Goal: Contribute content: Contribute content

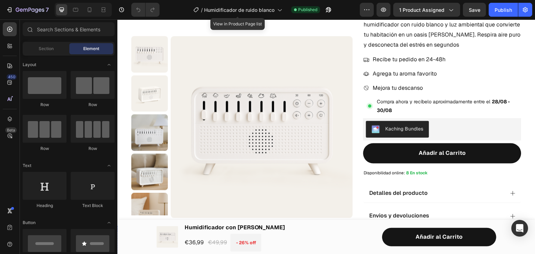
scroll to position [112, 0]
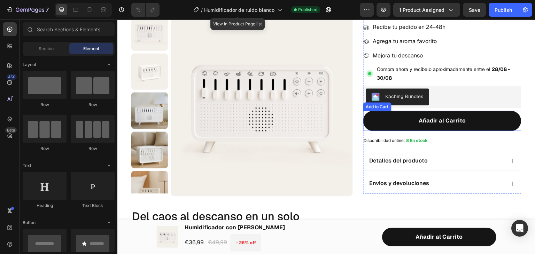
click at [365, 109] on div "Add to Cart" at bounding box center [377, 106] width 28 height 8
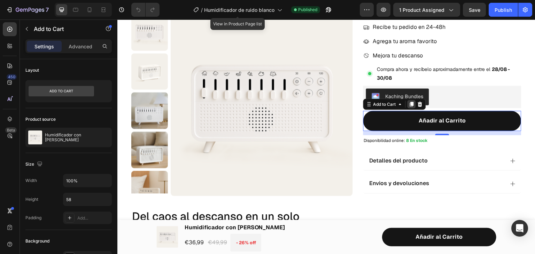
click at [410, 105] on icon at bounding box center [412, 104] width 4 height 5
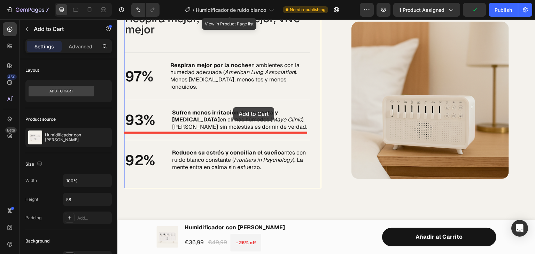
scroll to position [572, 0]
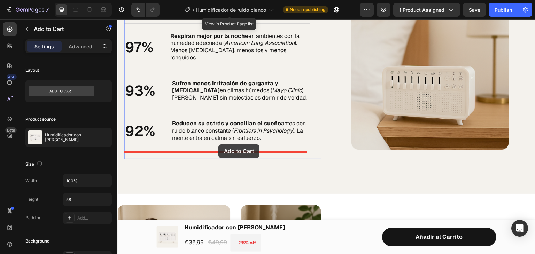
drag, startPoint x: 411, startPoint y: 145, endPoint x: 219, endPoint y: 145, distance: 192.4
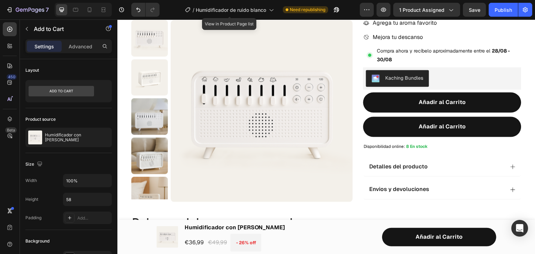
scroll to position [135, 0]
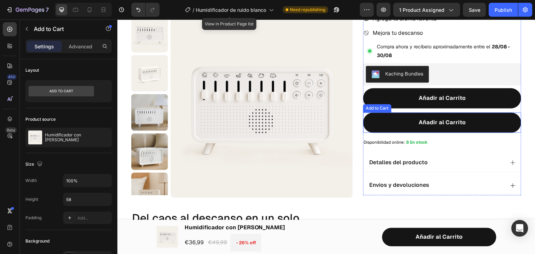
click at [367, 111] on div "Add to Cart" at bounding box center [377, 108] width 25 height 6
click at [365, 110] on div "Humidificador con Ruido Blanco Product Title Icon Icon Icon Icon Icon Icon List…" at bounding box center [442, 56] width 158 height 280
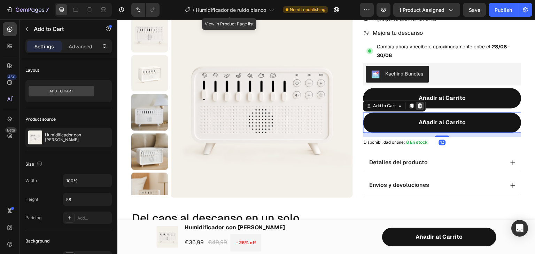
click at [418, 105] on icon at bounding box center [420, 106] width 5 height 5
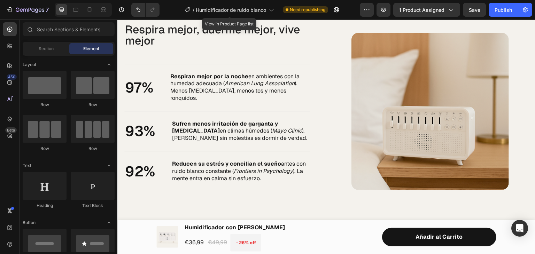
scroll to position [544, 0]
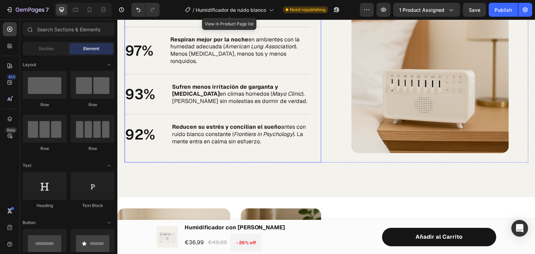
click at [196, 149] on div "Respira mejor, duerme mejor, vive mejor Heading 97% Text Block Respiran mejor p…" at bounding box center [217, 74] width 186 height 177
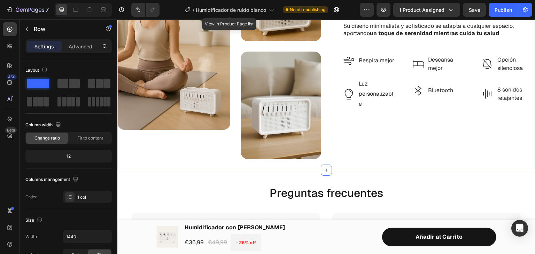
scroll to position [785, 0]
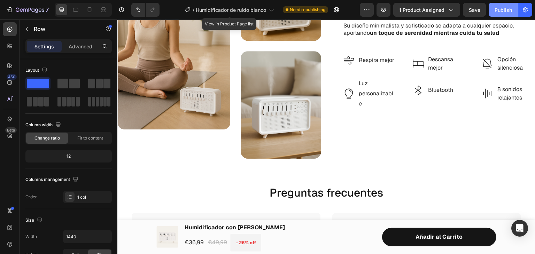
click at [504, 6] on div "Publish" at bounding box center [503, 9] width 17 height 7
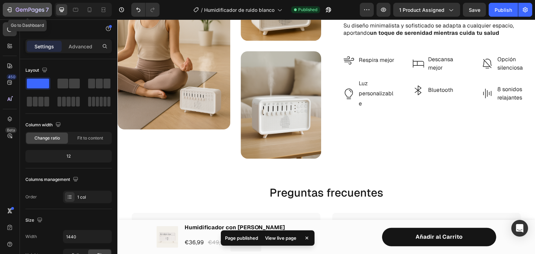
click at [7, 8] on icon "button" at bounding box center [9, 9] width 7 height 7
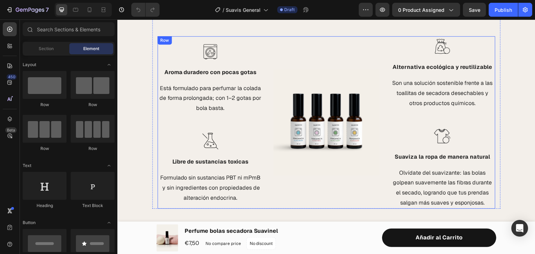
scroll to position [594, 0]
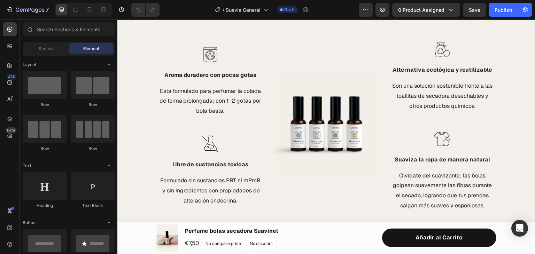
click at [508, 135] on div "Beneficios de usar un buen perfumador Heading Ahorra energía, cuida tu ropa y a…" at bounding box center [326, 102] width 418 height 219
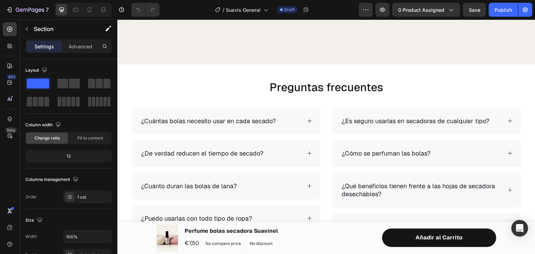
scroll to position [809, 0]
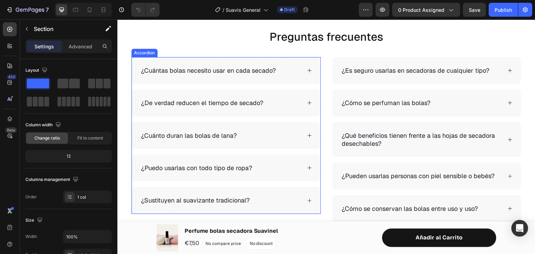
click at [251, 74] on div "¿Cuántas bolas necesito usar en cada secado?" at bounding box center [208, 71] width 137 height 10
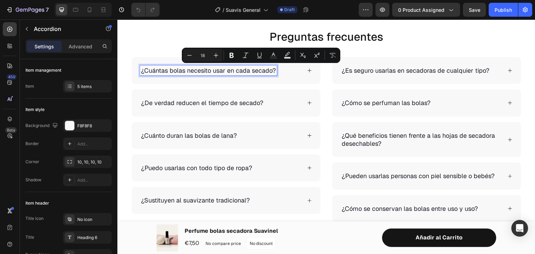
click at [170, 71] on p "¿Cuántas bolas necesito usar en cada secado?" at bounding box center [208, 71] width 135 height 8
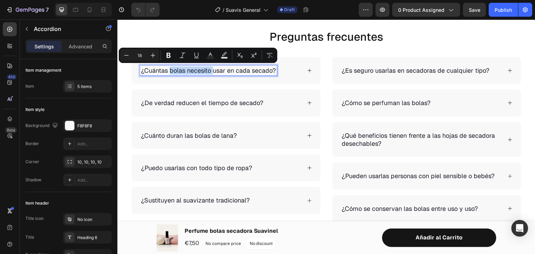
drag, startPoint x: 170, startPoint y: 71, endPoint x: 214, endPoint y: 72, distance: 43.9
click at [214, 72] on p "¿Cuántas bolas necesito usar en cada secado?" at bounding box center [208, 71] width 135 height 8
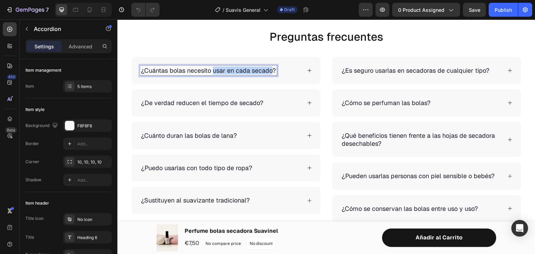
drag, startPoint x: 214, startPoint y: 72, endPoint x: 273, endPoint y: 71, distance: 59.2
click at [273, 71] on p "¿Cuántas bolas necesito usar en cada secado?" at bounding box center [208, 71] width 135 height 8
click at [229, 99] on p "¿De verdad reducen el tiempo de secado?" at bounding box center [202, 103] width 122 height 8
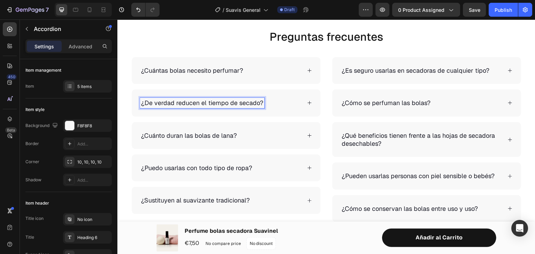
click at [229, 99] on p "¿De verdad reducen el tiempo de secado?" at bounding box center [202, 103] width 122 height 8
click at [146, 101] on p "¿De verdad reducen el tiempo de secado?" at bounding box center [202, 103] width 122 height 8
drag, startPoint x: 146, startPoint y: 101, endPoint x: 168, endPoint y: 101, distance: 22.0
click at [168, 101] on p "¿De verdad reducen el tiempo de secado?" at bounding box center [202, 103] width 122 height 8
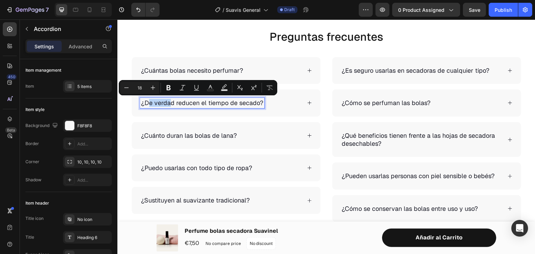
click at [168, 101] on p "¿De verdad reducen el tiempo de secado?" at bounding box center [202, 103] width 122 height 8
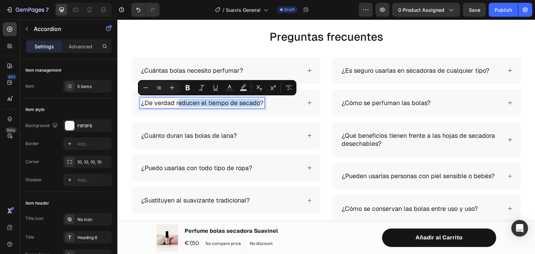
drag, startPoint x: 177, startPoint y: 101, endPoint x: 258, endPoint y: 99, distance: 80.5
click at [258, 99] on p "¿De verdad reducen el tiempo de secado?" at bounding box center [202, 103] width 122 height 8
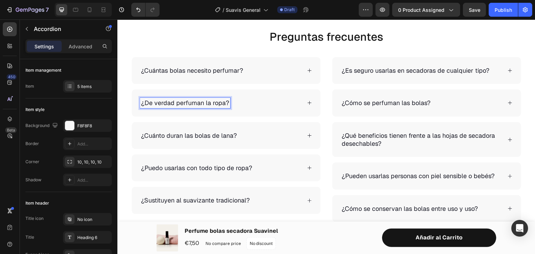
click at [220, 135] on p "¿Cuánto duran las bolas de lana?" at bounding box center [189, 136] width 96 height 8
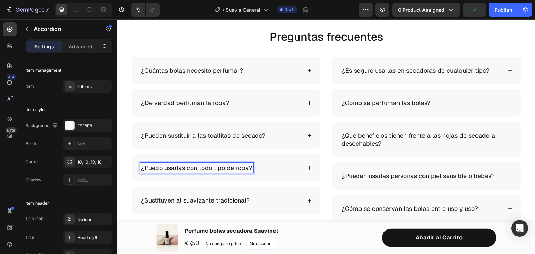
click at [221, 164] on p "¿Puedo usarlas con todo tipo de ropa?" at bounding box center [196, 168] width 111 height 8
click at [185, 165] on p "¿Puedo usarlas con todo tipo de ropa?" at bounding box center [196, 168] width 111 height 8
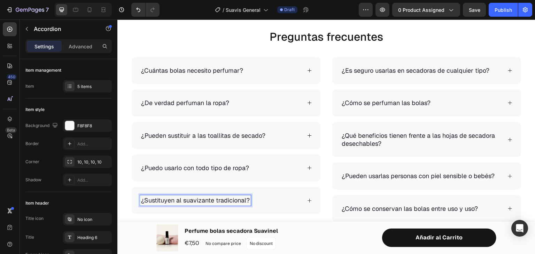
click at [205, 200] on p "¿Sustituyen al suavizante tradicional?" at bounding box center [195, 201] width 109 height 8
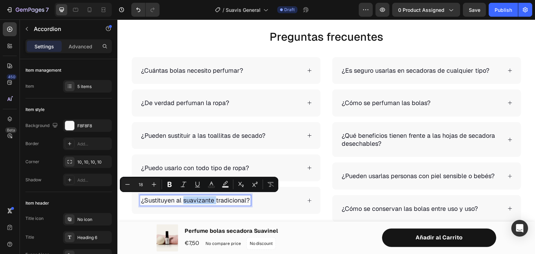
click at [205, 200] on p "¿Sustituyen al suavizante tradicional?" at bounding box center [195, 201] width 109 height 8
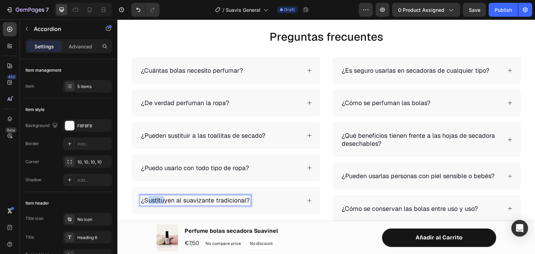
drag, startPoint x: 146, startPoint y: 202, endPoint x: 165, endPoint y: 202, distance: 18.5
click at [165, 202] on p "¿Sustituyen al suavizante tradicional?" at bounding box center [195, 201] width 109 height 8
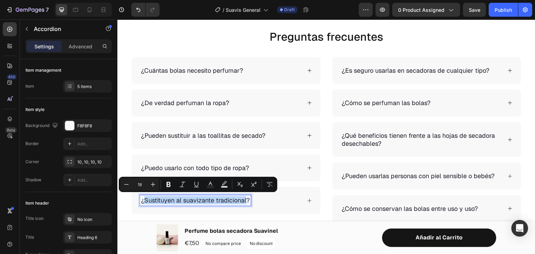
drag, startPoint x: 246, startPoint y: 199, endPoint x: 144, endPoint y: 201, distance: 102.1
click at [144, 201] on p "¿Sustituyen al suavizante tradicional?" at bounding box center [195, 201] width 109 height 8
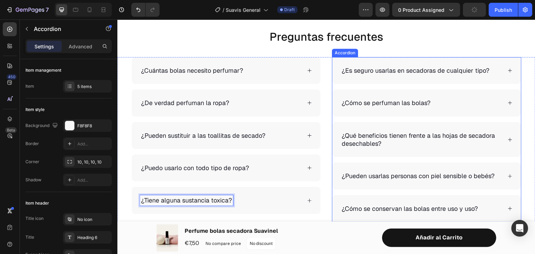
click at [375, 67] on p "¿Es seguro usarlas en secadoras de cualquier tipo?" at bounding box center [416, 71] width 148 height 8
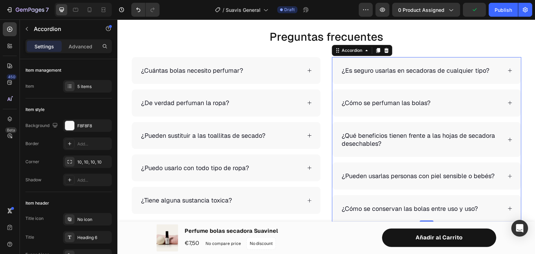
click at [380, 71] on p "¿Es seguro usarlas en secadoras de cualquier tipo?" at bounding box center [416, 71] width 148 height 8
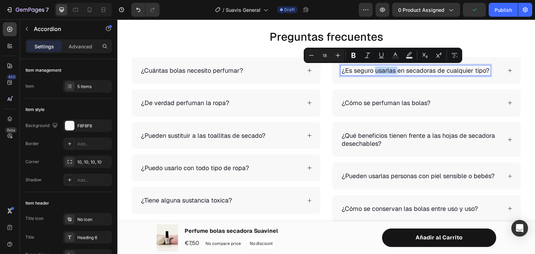
click at [380, 71] on p "¿Es seguro usarlas en secadoras de cualquier tipo?" at bounding box center [416, 71] width 148 height 8
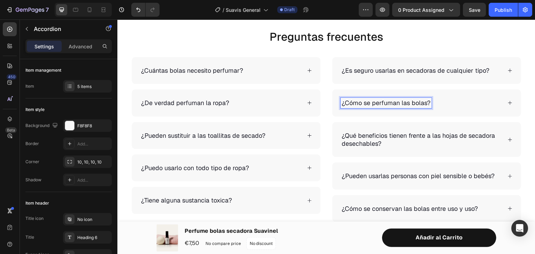
click at [377, 101] on p "¿Cómo se perfuman las bolas?" at bounding box center [386, 103] width 89 height 8
drag, startPoint x: 377, startPoint y: 101, endPoint x: 353, endPoint y: 102, distance: 23.7
click at [353, 102] on p "¿Cómo se perfuman las bolas?" at bounding box center [386, 103] width 89 height 8
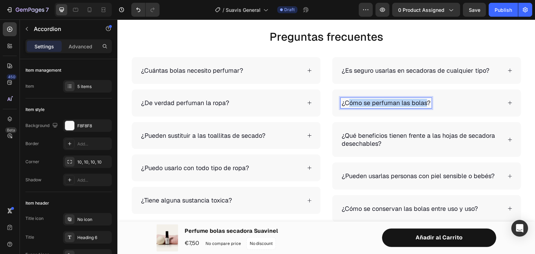
drag, startPoint x: 345, startPoint y: 101, endPoint x: 423, endPoint y: 103, distance: 78.1
click at [423, 103] on p "¿Cómo se perfuman las bolas?" at bounding box center [386, 103] width 89 height 8
click at [399, 137] on p "¿Qué beneficios tienen frente a las hojas de secadora desechables?" at bounding box center [421, 140] width 159 height 16
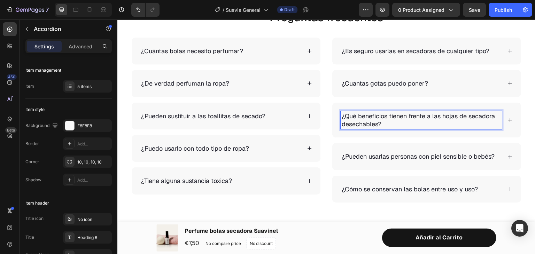
scroll to position [839, 0]
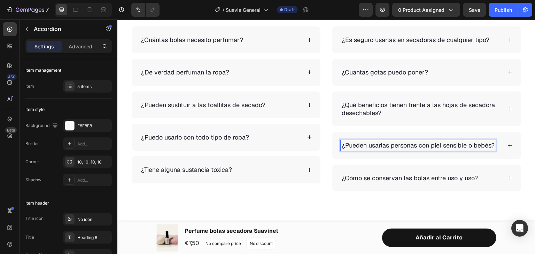
click at [392, 144] on p "¿Pueden usarlas personas con piel sensible o bebés?" at bounding box center [418, 145] width 153 height 8
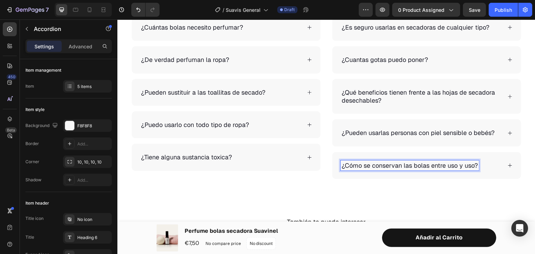
click at [429, 167] on p "¿Cómo se conservan las bolas entre uso y uso?" at bounding box center [410, 166] width 136 height 8
click at [512, 158] on div "¿Cómo se conservan las bolas entre uso y uso?" at bounding box center [426, 165] width 189 height 27
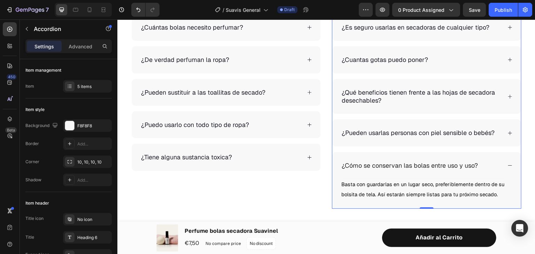
click at [361, 169] on div "¿Cómo se conservan las bolas entre uso y uso?" at bounding box center [410, 166] width 138 height 10
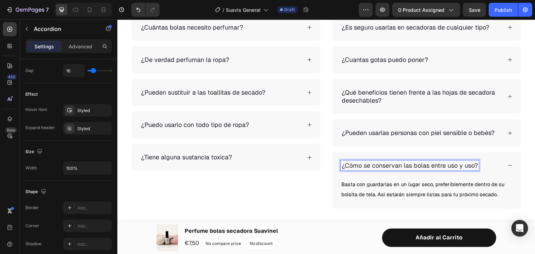
scroll to position [447, 0]
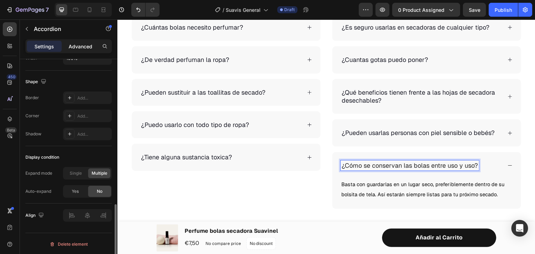
click at [74, 46] on p "Advanced" at bounding box center [81, 46] width 24 height 7
type input "100%"
type input "100"
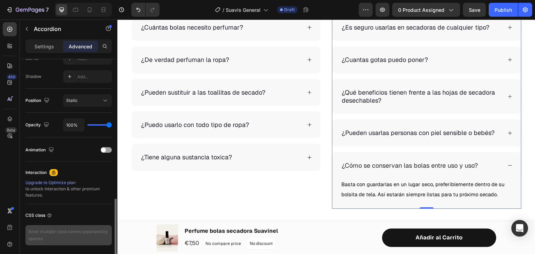
scroll to position [249, 0]
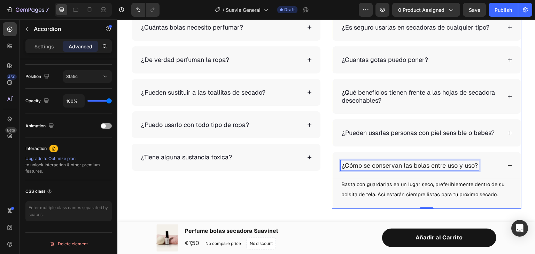
click at [459, 162] on p "¿Cómo se conservan las bolas entre uso y uso?" at bounding box center [410, 166] width 136 height 8
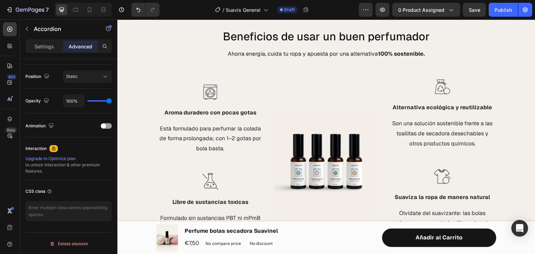
scroll to position [599, 0]
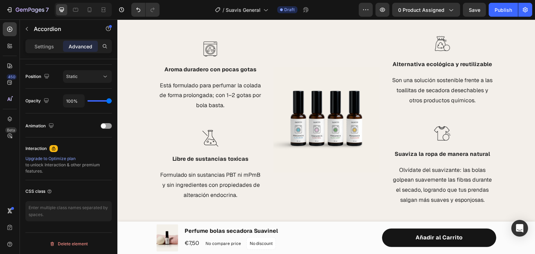
click at [450, 85] on p "Son una solución sostenible frente a las toallitas de secadora desechables y ot…" at bounding box center [443, 91] width 104 height 30
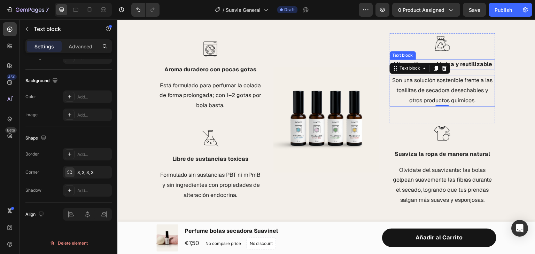
scroll to position [0, 0]
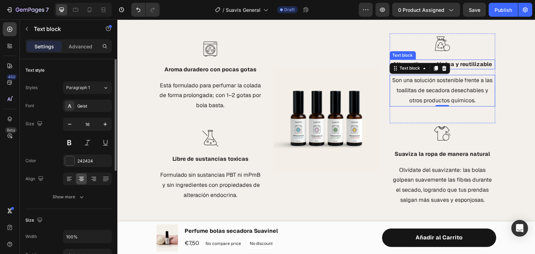
click at [451, 62] on p "Alternativa ecológica y reutilizable" at bounding box center [443, 64] width 104 height 8
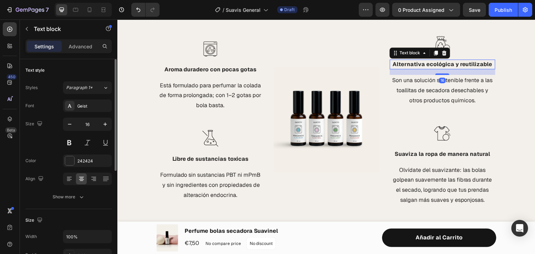
click at [451, 62] on p "Alternativa ecológica y reutilizable" at bounding box center [443, 64] width 104 height 8
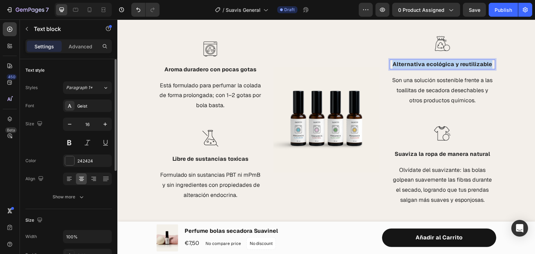
click at [451, 62] on p "Alternativa ecológica y reutilizable" at bounding box center [443, 64] width 104 height 8
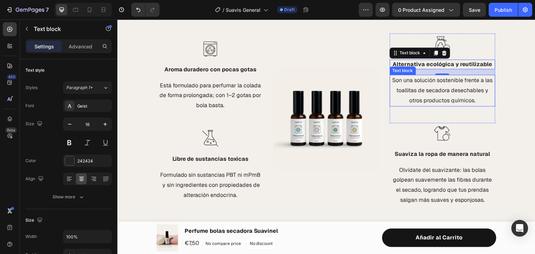
click at [443, 94] on p "Son una solución sostenible frente a las toallitas de secadora desechables y ot…" at bounding box center [443, 91] width 104 height 30
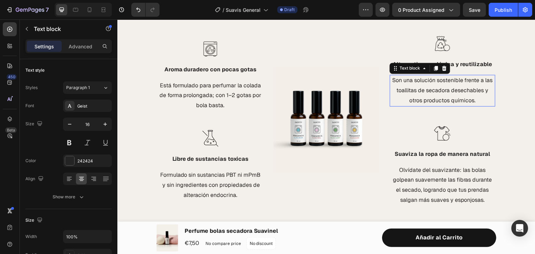
click at [443, 94] on p "Son una solución sostenible frente a las toallitas de secadora desechables y ot…" at bounding box center [443, 91] width 104 height 30
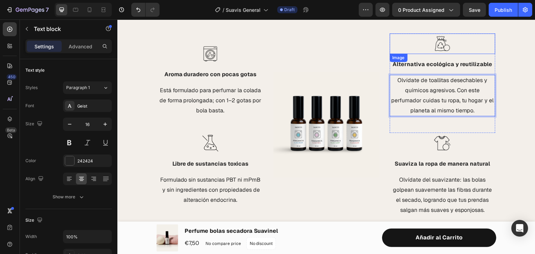
click at [435, 43] on img at bounding box center [442, 43] width 21 height 21
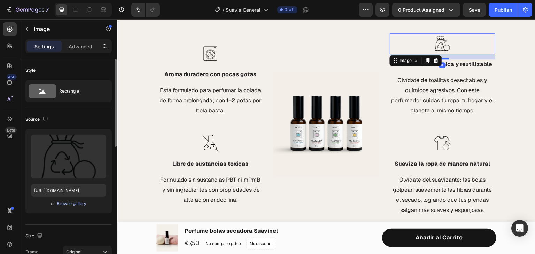
click at [83, 201] on div "Browse gallery" at bounding box center [72, 204] width 30 height 6
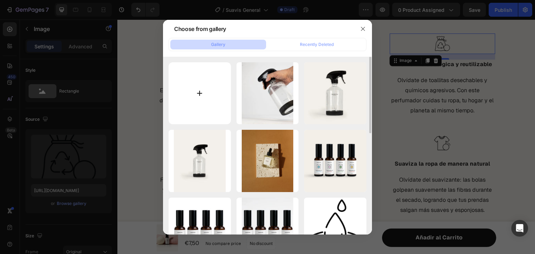
click at [200, 88] on input "file" at bounding box center [200, 93] width 62 height 62
type input "C:\fakepath\output.png"
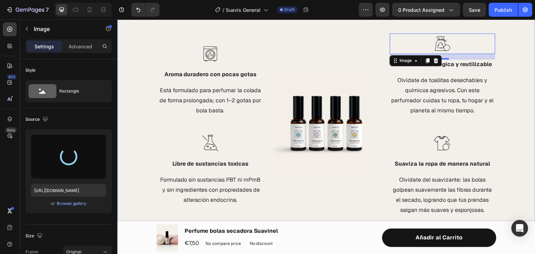
type input "[URL][DOMAIN_NAME]"
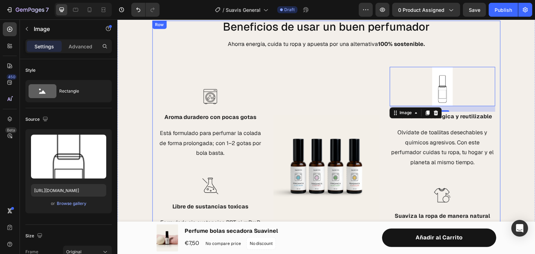
scroll to position [577, 0]
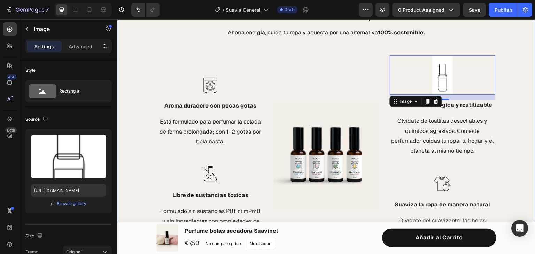
click at [509, 95] on div "Beneficios de usar un buen perfumador Heading Ahorra energía, cuida tu ropa y a…" at bounding box center [326, 133] width 418 height 248
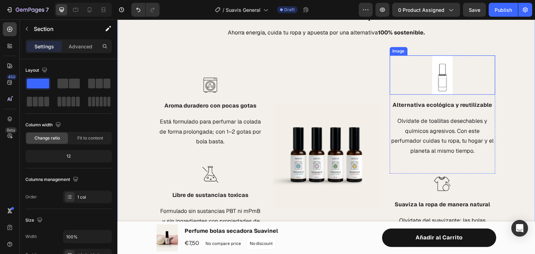
click at [467, 81] on div at bounding box center [443, 74] width 106 height 39
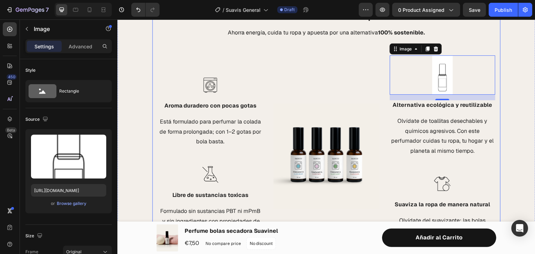
scroll to position [608, 0]
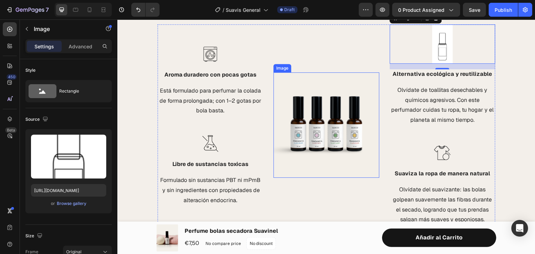
click at [343, 151] on img at bounding box center [327, 125] width 106 height 106
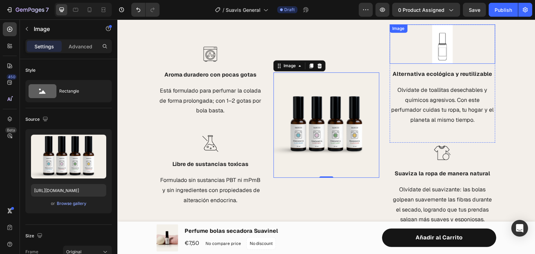
click at [445, 48] on img at bounding box center [442, 43] width 21 height 39
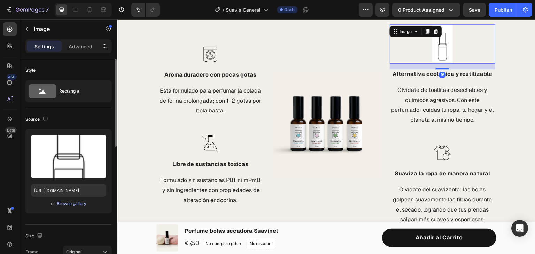
click at [78, 202] on div "Browse gallery" at bounding box center [72, 204] width 30 height 6
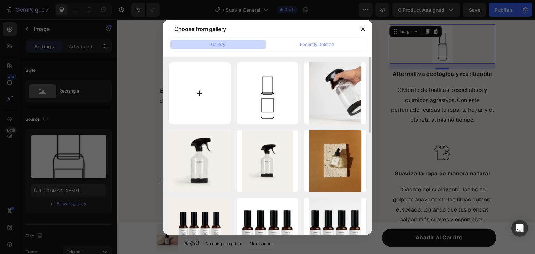
click at [214, 105] on input "file" at bounding box center [200, 93] width 62 height 62
type input "C:\fakepath\Diseño sin título.png"
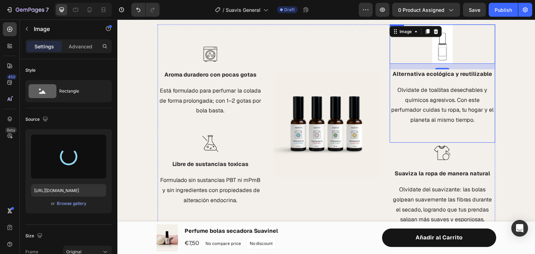
type input "[URL][DOMAIN_NAME]"
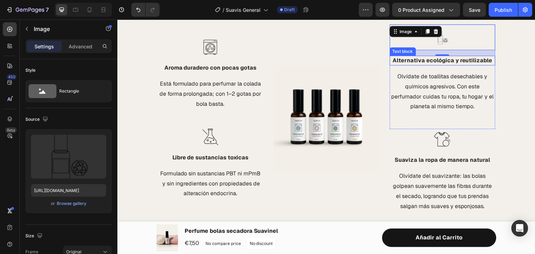
click at [484, 63] on p "Alternativa ecológica y reutilizable" at bounding box center [443, 60] width 104 height 8
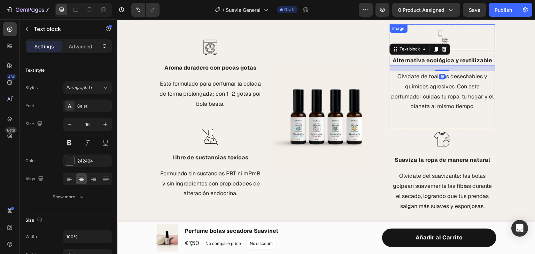
click at [447, 32] on img at bounding box center [442, 37] width 21 height 26
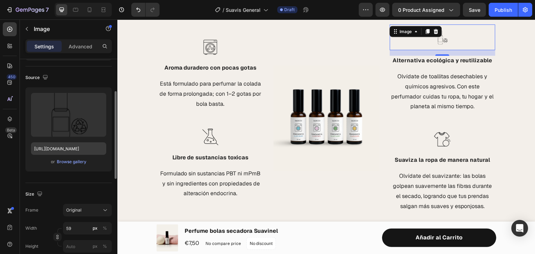
scroll to position [71, 0]
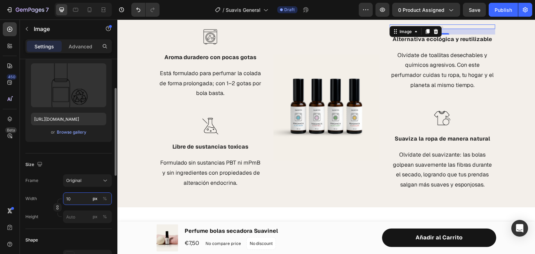
type input "1"
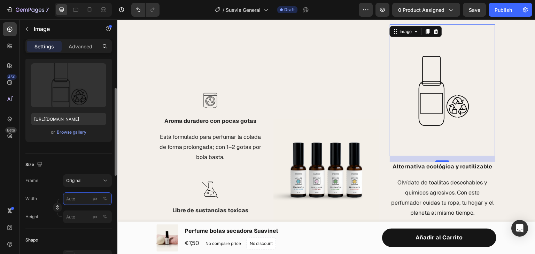
type input "5"
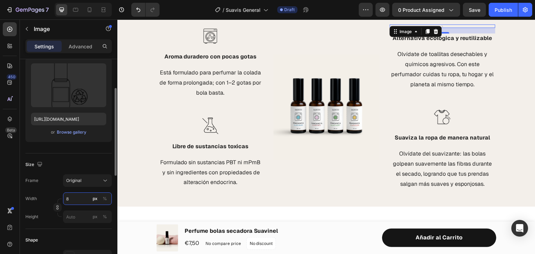
type input "80"
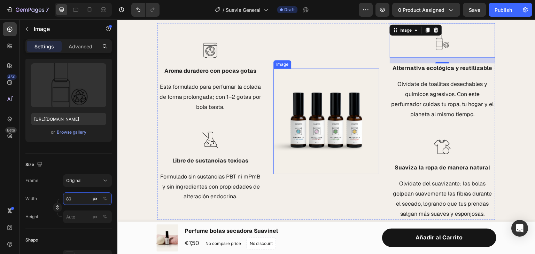
scroll to position [585, 0]
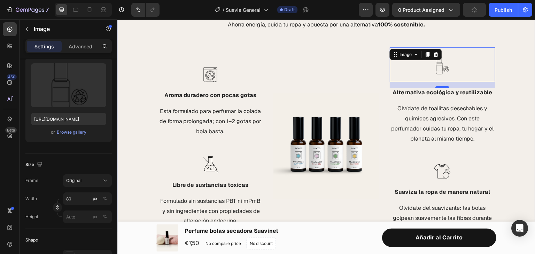
click at [512, 69] on div "Beneficios de usar un buen perfumador Heading Ahorra energía, cuida tu ropa y a…" at bounding box center [326, 122] width 418 height 243
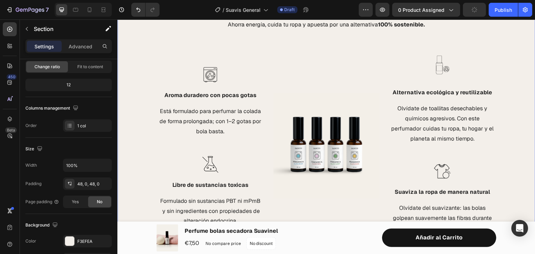
scroll to position [0, 0]
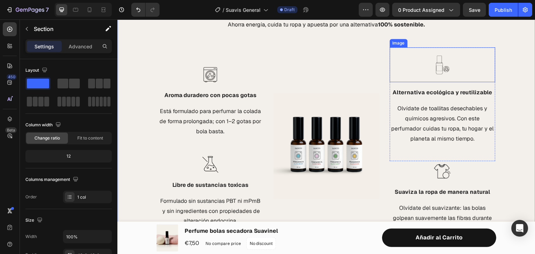
click at [438, 67] on img at bounding box center [443, 64] width 28 height 35
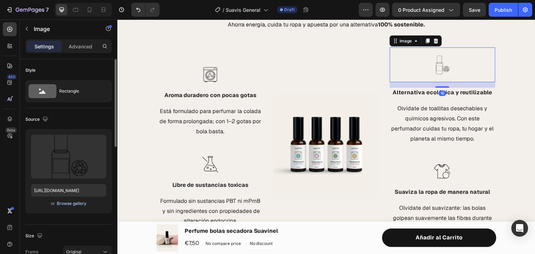
click at [78, 202] on div "Browse gallery" at bounding box center [72, 204] width 30 height 6
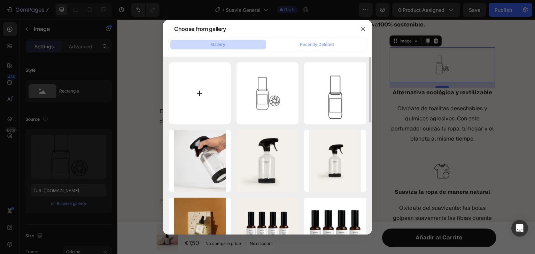
click at [197, 88] on input "file" at bounding box center [200, 93] width 62 height 62
type input "C:\fakepath\Diseño sin título (1).png"
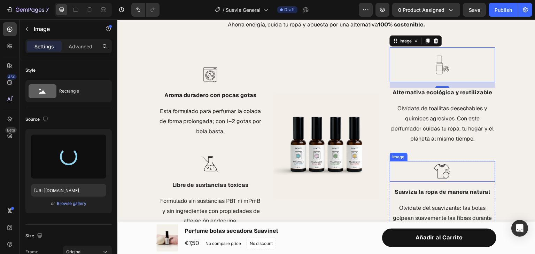
type input "[URL][DOMAIN_NAME]"
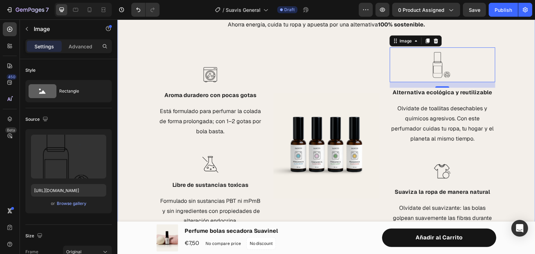
click at [515, 88] on div "Beneficios de usar un buen perfumador Heading Ahorra energía, cuida tu ropa y a…" at bounding box center [326, 122] width 418 height 243
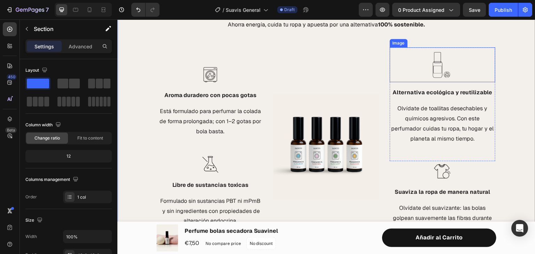
click at [426, 62] on div at bounding box center [443, 64] width 106 height 35
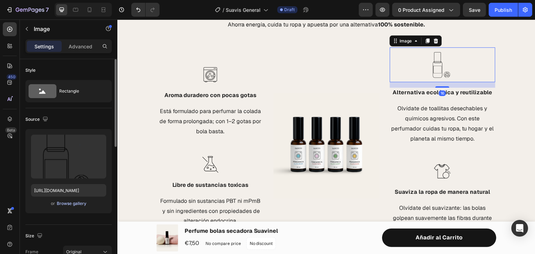
click at [82, 205] on div "Browse gallery" at bounding box center [72, 204] width 30 height 6
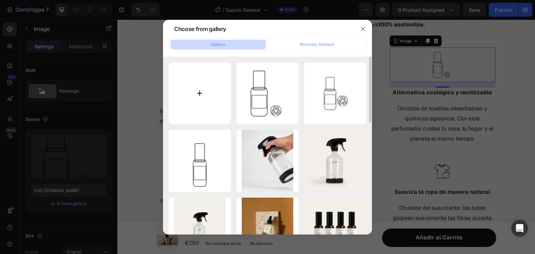
click at [199, 81] on input "file" at bounding box center [200, 93] width 62 height 62
type input "C:\fakepath\Diseño sin título (2).png"
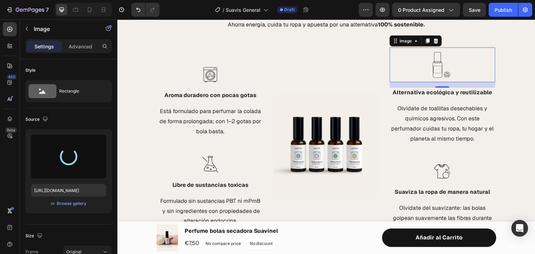
type input "[URL][DOMAIN_NAME]"
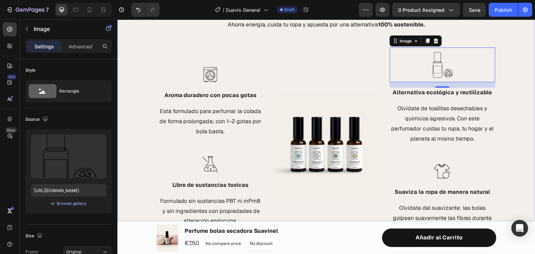
click at [500, 85] on div "Beneficios de usar un buen perfumador Heading Ahorra energía, cuida tu ropa y a…" at bounding box center [326, 122] width 418 height 243
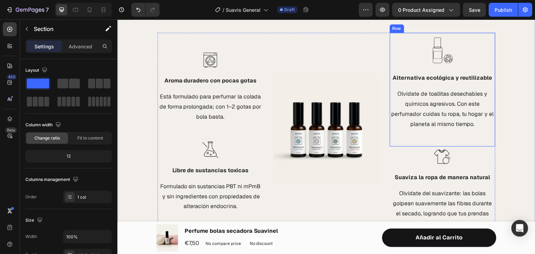
scroll to position [598, 0]
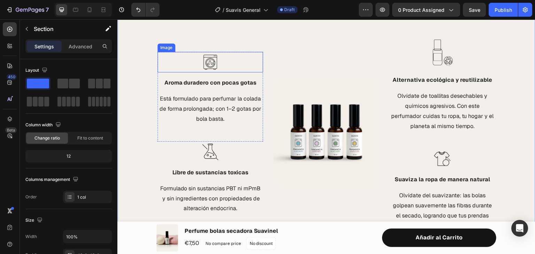
click at [209, 60] on img at bounding box center [210, 62] width 21 height 21
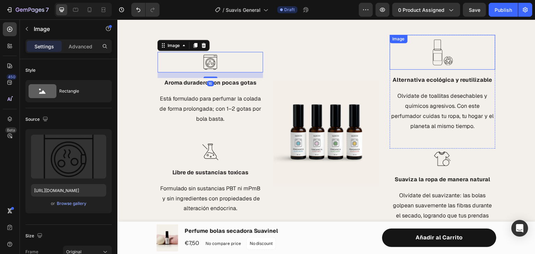
click at [432, 56] on img at bounding box center [443, 52] width 28 height 35
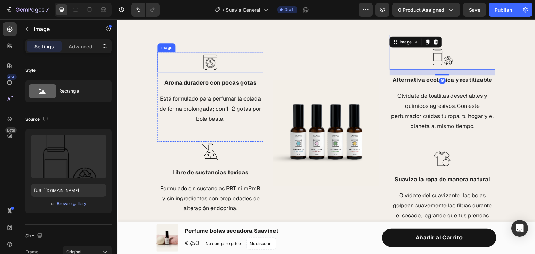
click at [200, 64] on img at bounding box center [210, 62] width 21 height 21
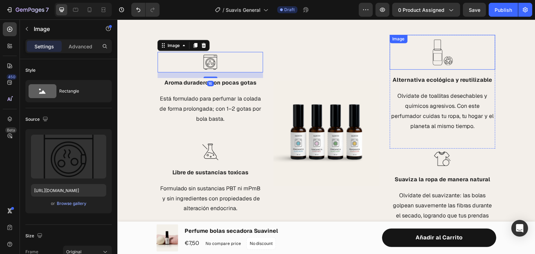
click at [433, 49] on img at bounding box center [443, 52] width 28 height 35
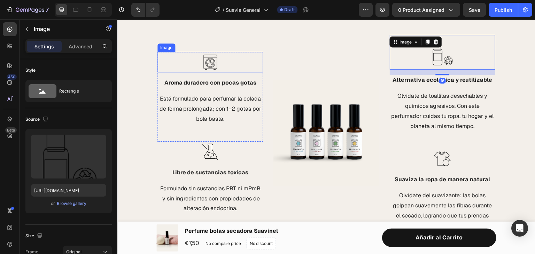
click at [216, 67] on img at bounding box center [210, 62] width 21 height 21
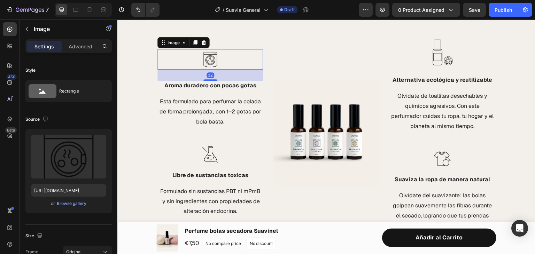
drag, startPoint x: 212, startPoint y: 77, endPoint x: 212, endPoint y: 83, distance: 5.6
click at [212, 83] on div "Image 32 Aroma duradero con pocas gotas Text block Está formulado para perfumar…" at bounding box center [211, 88] width 106 height 78
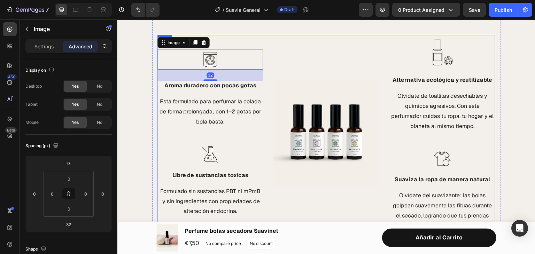
click at [322, 69] on div "Image" at bounding box center [327, 133] width 106 height 197
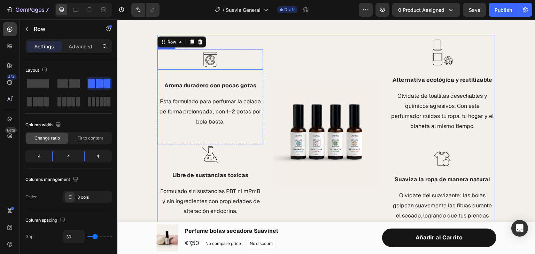
click at [219, 63] on div at bounding box center [211, 59] width 106 height 21
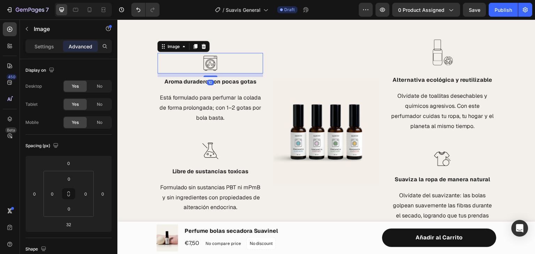
drag, startPoint x: 211, startPoint y: 81, endPoint x: 211, endPoint y: 73, distance: 7.7
click at [211, 73] on div "Image 10" at bounding box center [211, 63] width 106 height 21
type input "10"
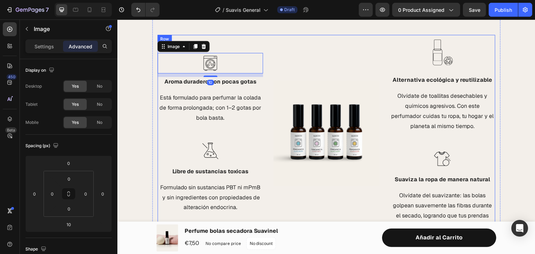
click at [363, 36] on div "Image" at bounding box center [327, 133] width 106 height 197
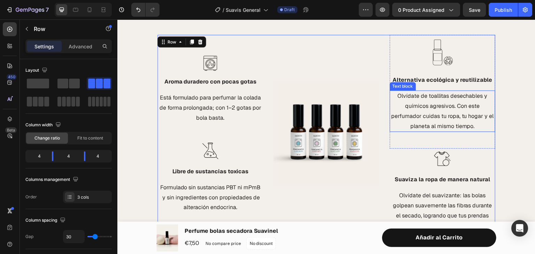
click at [452, 97] on p "Olvídate de toallitas desechables y químicos agresivos. Con este perfumador cui…" at bounding box center [443, 111] width 104 height 40
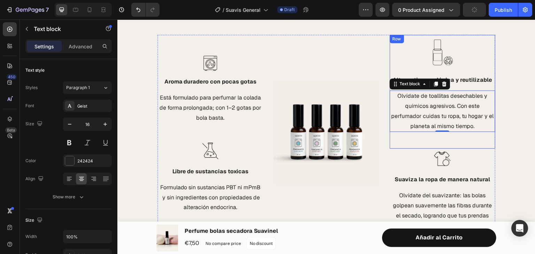
click at [515, 74] on div "Beneficios de usar un buen perfumador Heading Ahorra energía, cuida tu ropa y a…" at bounding box center [326, 109] width 418 height 243
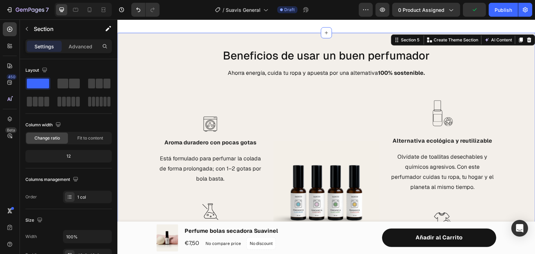
scroll to position [537, 0]
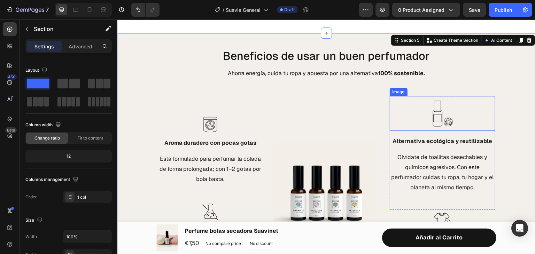
click at [443, 106] on img at bounding box center [443, 113] width 28 height 35
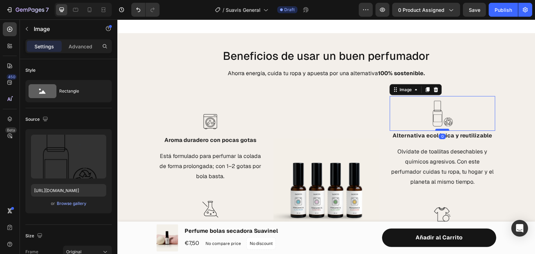
drag, startPoint x: 443, startPoint y: 136, endPoint x: 443, endPoint y: 129, distance: 6.6
click at [443, 129] on div at bounding box center [443, 130] width 14 height 2
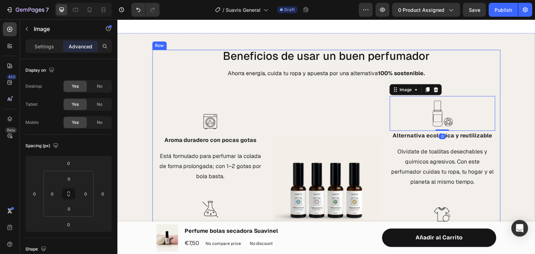
click at [502, 69] on div "Beneficios de usar un buen perfumador Heading Ahorra energía, cuida tu ropa y a…" at bounding box center [326, 169] width 418 height 238
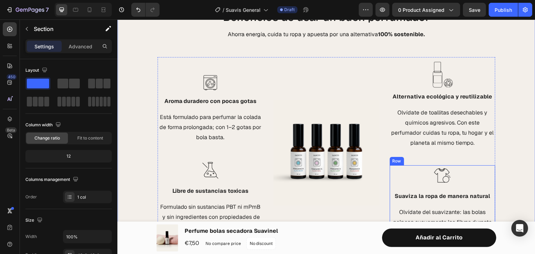
scroll to position [575, 0]
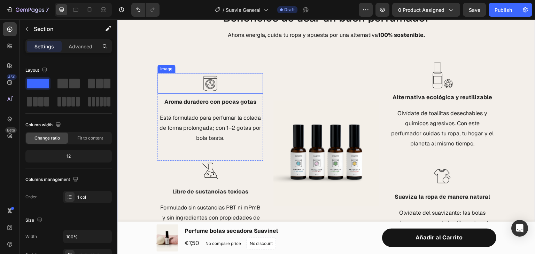
click at [221, 84] on div at bounding box center [211, 83] width 106 height 21
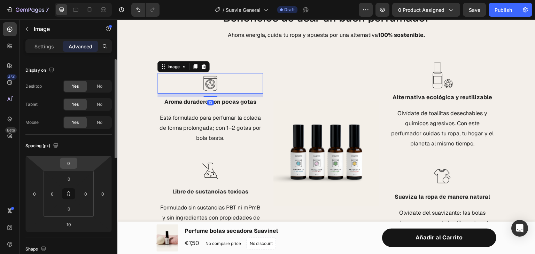
click at [65, 162] on input "0" at bounding box center [69, 163] width 14 height 10
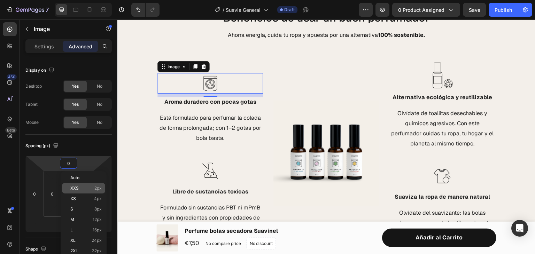
click at [78, 187] on span "XXS" at bounding box center [74, 188] width 8 height 5
type input "2"
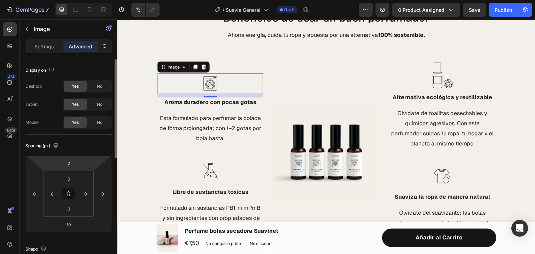
click at [63, 0] on html "7 Version history / Suavis General Draft Preview 0 product assigned Save Publis…" at bounding box center [267, 0] width 535 height 0
click at [66, 161] on input "2" at bounding box center [69, 163] width 14 height 10
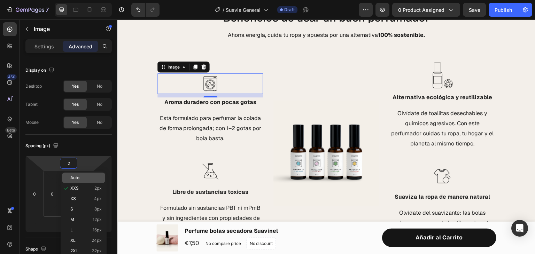
click at [76, 177] on span "Auto" at bounding box center [74, 178] width 9 height 5
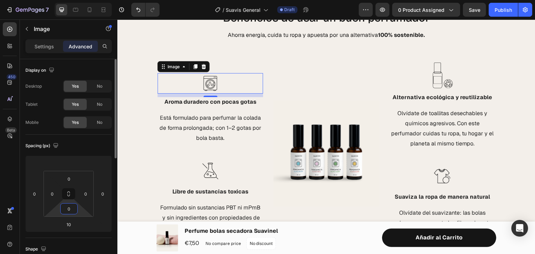
click at [70, 212] on input "0" at bounding box center [69, 209] width 14 height 10
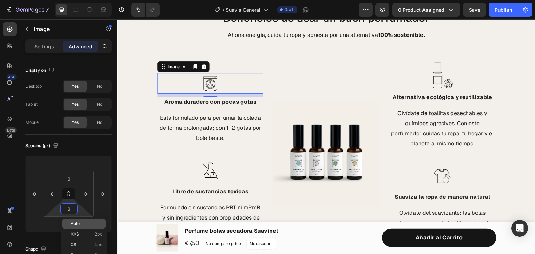
click at [85, 223] on p "Auto" at bounding box center [86, 224] width 31 height 5
type input "Auto"
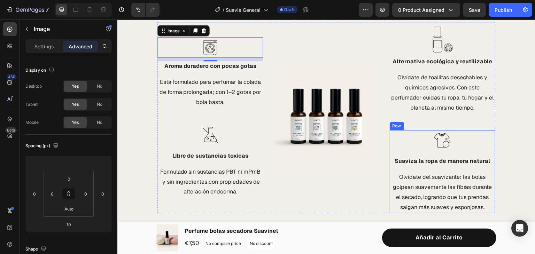
scroll to position [603, 0]
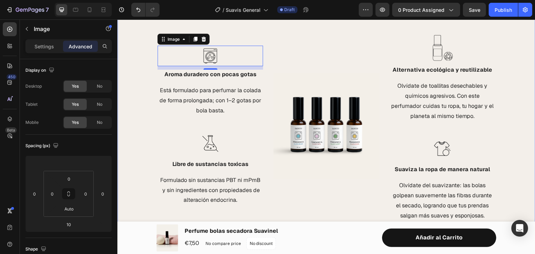
click at [525, 95] on div "Beneficios de usar un buen perfumador Heading Ahorra energía, cuida tu ropa y a…" at bounding box center [326, 103] width 418 height 238
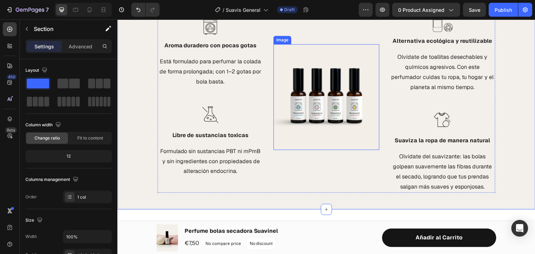
scroll to position [631, 0]
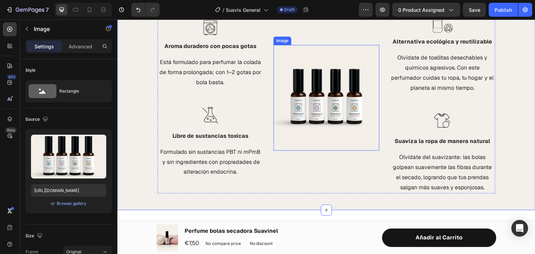
click at [352, 128] on img at bounding box center [327, 98] width 106 height 106
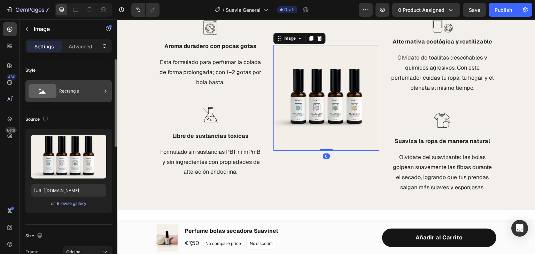
click at [43, 90] on icon at bounding box center [43, 91] width 28 height 14
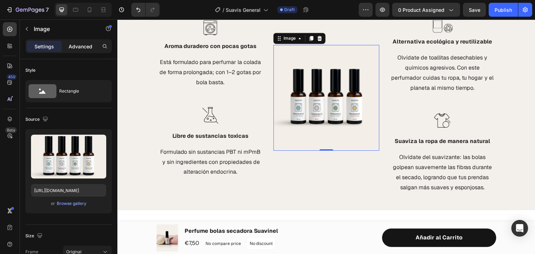
click at [73, 50] on div "Advanced" at bounding box center [80, 46] width 35 height 11
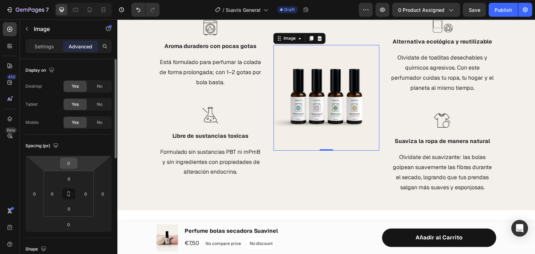
click at [70, 159] on input "0" at bounding box center [69, 163] width 14 height 10
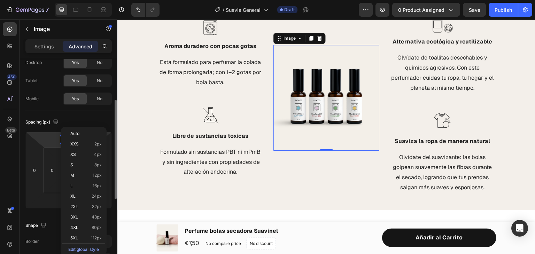
scroll to position [46, 0]
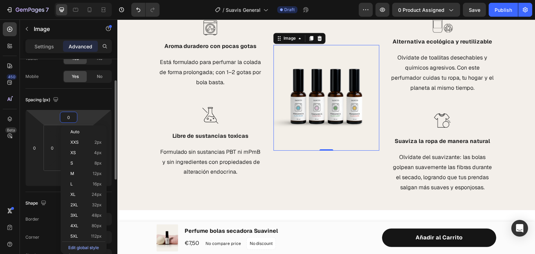
click at [88, 95] on div "Spacing (px)" at bounding box center [68, 99] width 86 height 11
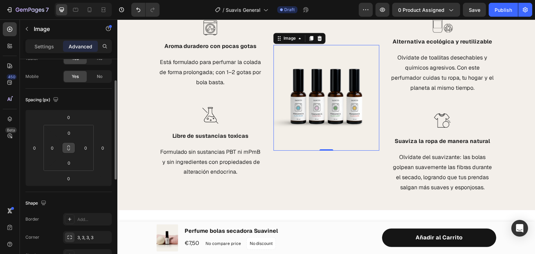
click at [70, 146] on icon at bounding box center [69, 148] width 6 height 6
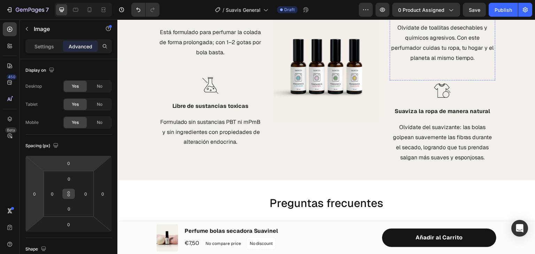
scroll to position [656, 0]
